Goal: Complete application form

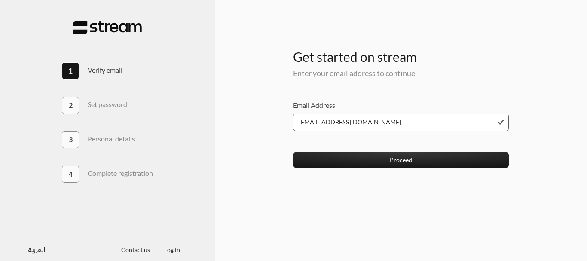
type input "[EMAIL_ADDRESS][DOMAIN_NAME]"
click at [293, 152] on button "Proceed" at bounding box center [401, 160] width 216 height 16
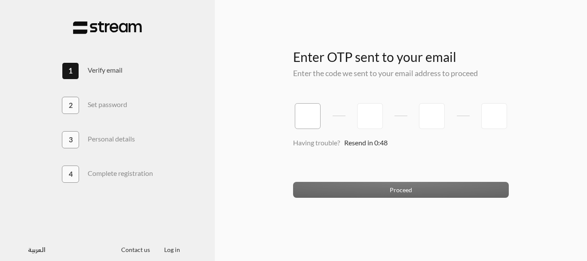
type input "6"
type input "1"
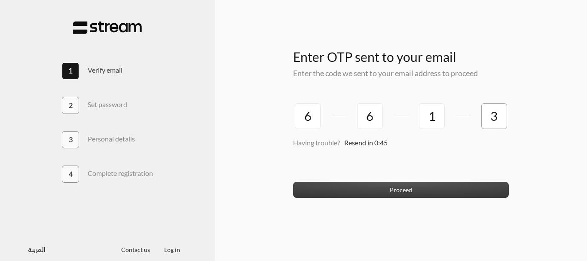
type input "3"
click at [353, 187] on button "Proceed" at bounding box center [401, 190] width 216 height 16
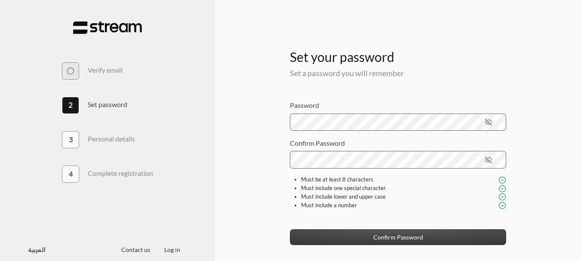
click at [329, 236] on button "Confirm Password" at bounding box center [398, 237] width 216 height 16
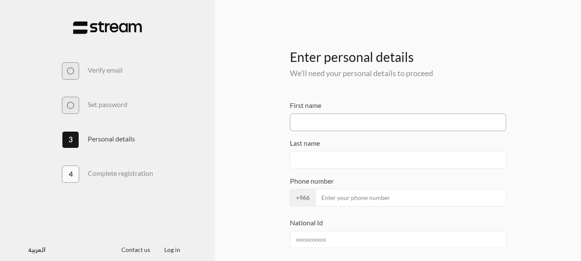
click at [321, 124] on input "First name" at bounding box center [398, 123] width 216 height 18
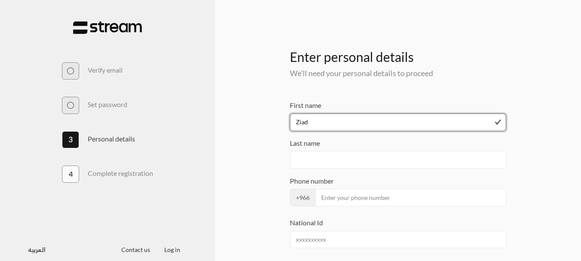
type input "Ziad"
click at [321, 157] on input "Last name" at bounding box center [398, 160] width 216 height 18
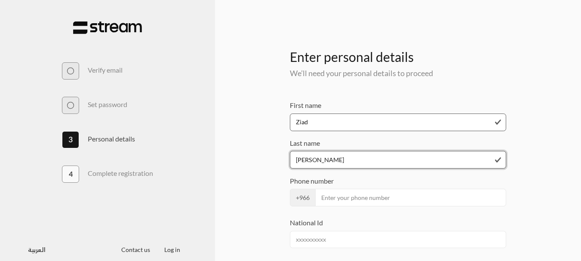
type input "[PERSON_NAME]"
click at [338, 199] on input "Phone number" at bounding box center [410, 198] width 191 height 18
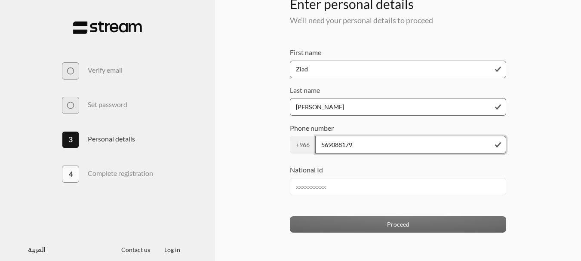
scroll to position [59, 0]
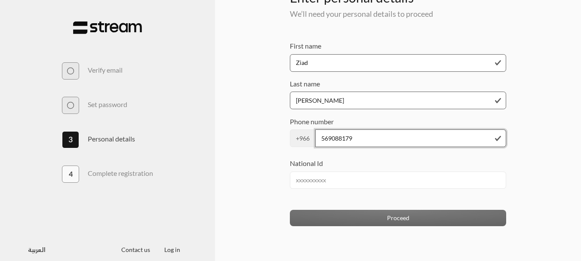
type input "569088179"
click at [335, 186] on input "National Id" at bounding box center [398, 181] width 216 height 18
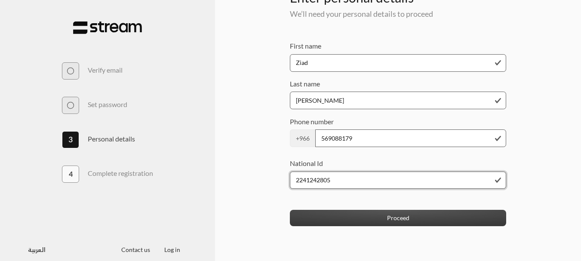
type input "2241242805"
click at [333, 215] on button "Proceed" at bounding box center [398, 218] width 216 height 16
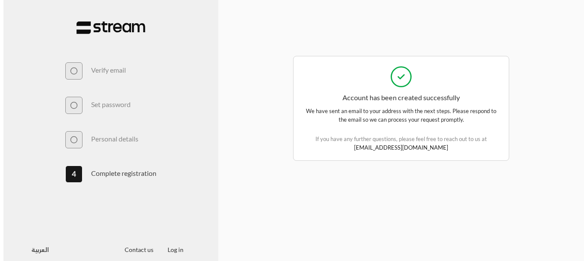
scroll to position [0, 0]
click at [88, 31] on img at bounding box center [107, 27] width 69 height 13
